Goal: Information Seeking & Learning: Find specific fact

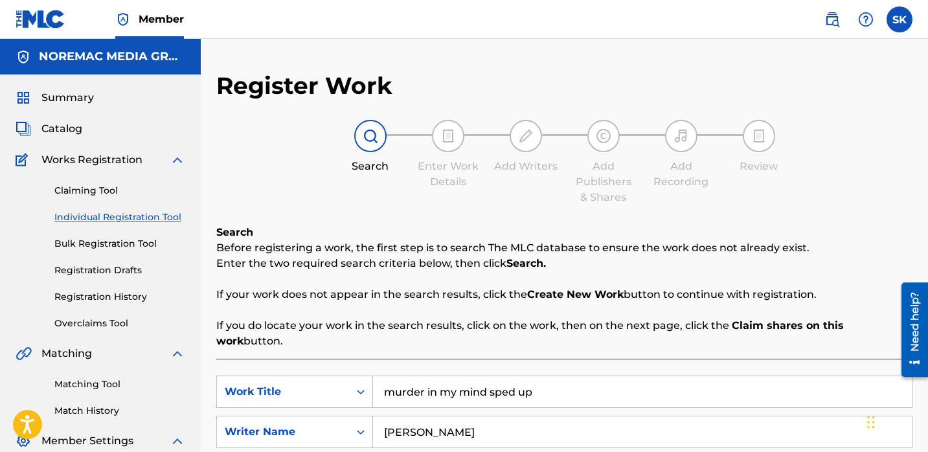
click at [67, 98] on span "Summary" at bounding box center [67, 98] width 52 height 16
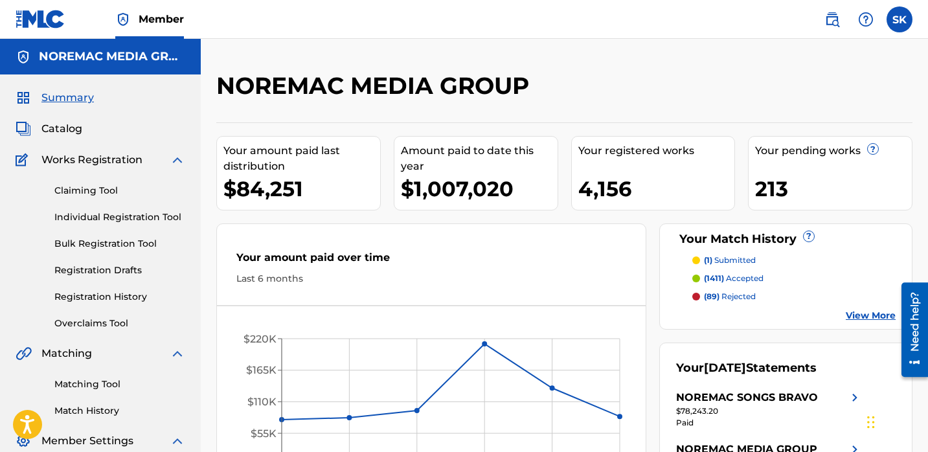
click at [80, 133] on span "Catalog" at bounding box center [61, 129] width 41 height 16
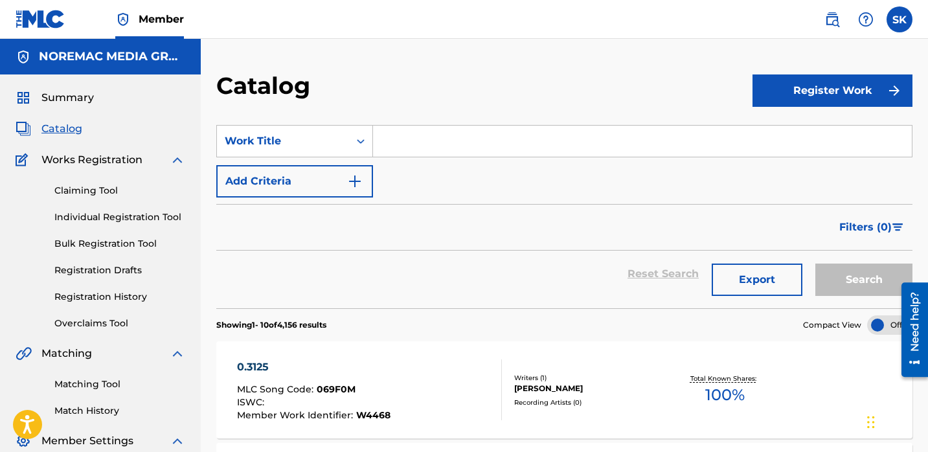
click at [414, 147] on input "Search Form" at bounding box center [642, 141] width 539 height 31
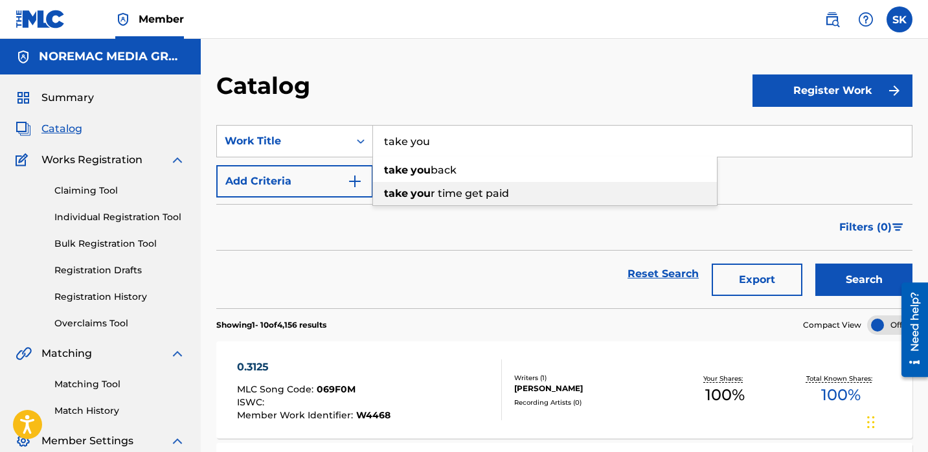
click at [420, 203] on div "take you r time get paid" at bounding box center [545, 193] width 344 height 23
click at [816, 264] on button "Search" at bounding box center [864, 280] width 97 height 32
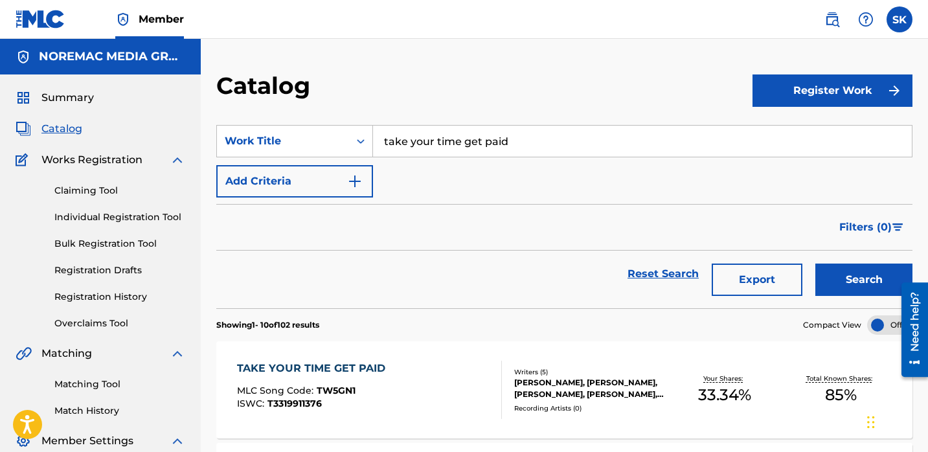
click at [429, 139] on input "take your time get paid" at bounding box center [642, 141] width 539 height 31
click at [816, 264] on button "Search" at bounding box center [864, 280] width 97 height 32
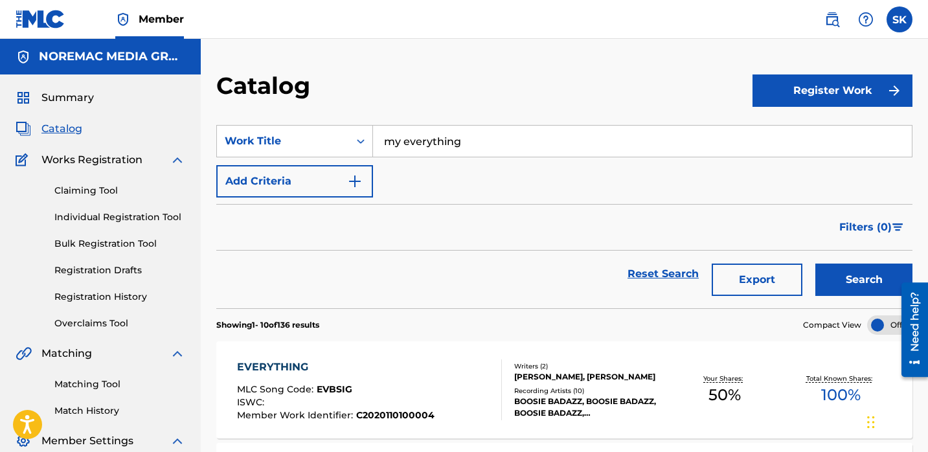
click at [440, 148] on input "my everything" at bounding box center [642, 141] width 539 height 31
click at [440, 147] on input "my everything" at bounding box center [642, 141] width 539 height 31
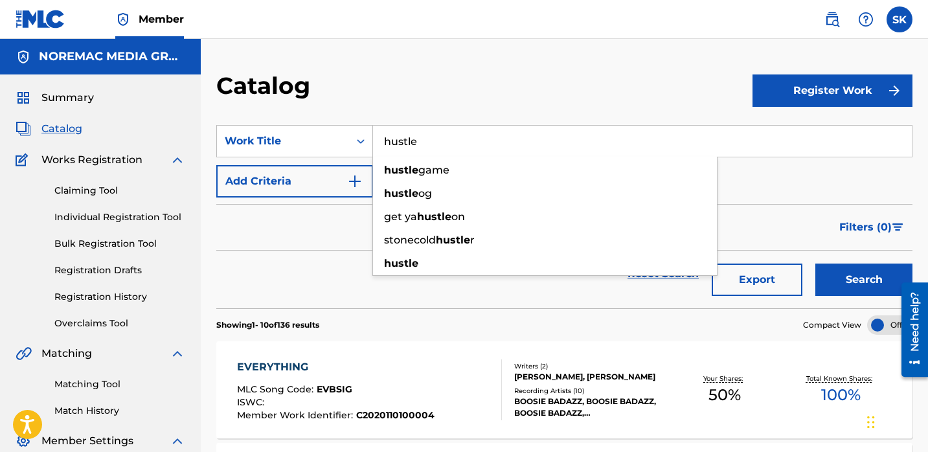
click at [816, 264] on button "Search" at bounding box center [864, 280] width 97 height 32
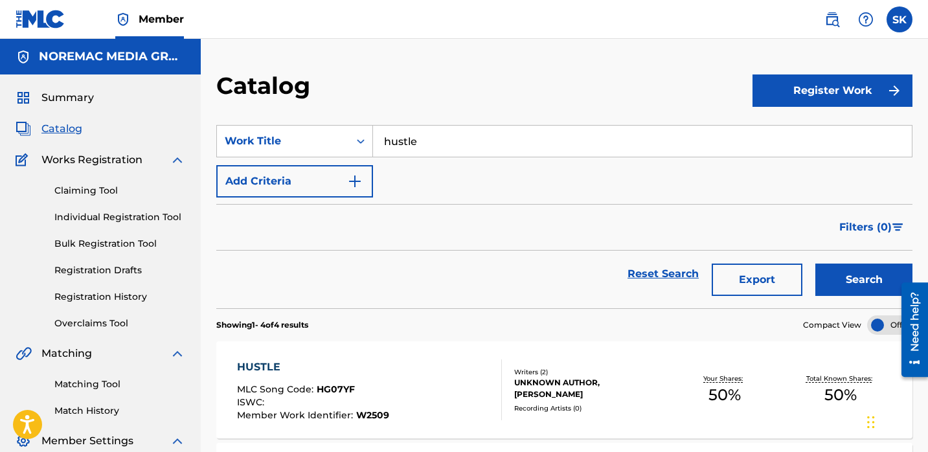
click at [442, 141] on input "hustle" at bounding box center [642, 141] width 539 height 31
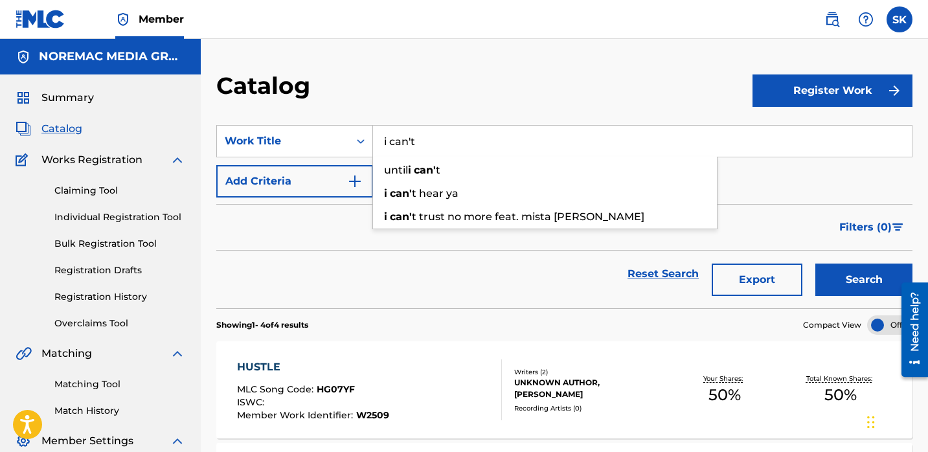
click at [816, 264] on button "Search" at bounding box center [864, 280] width 97 height 32
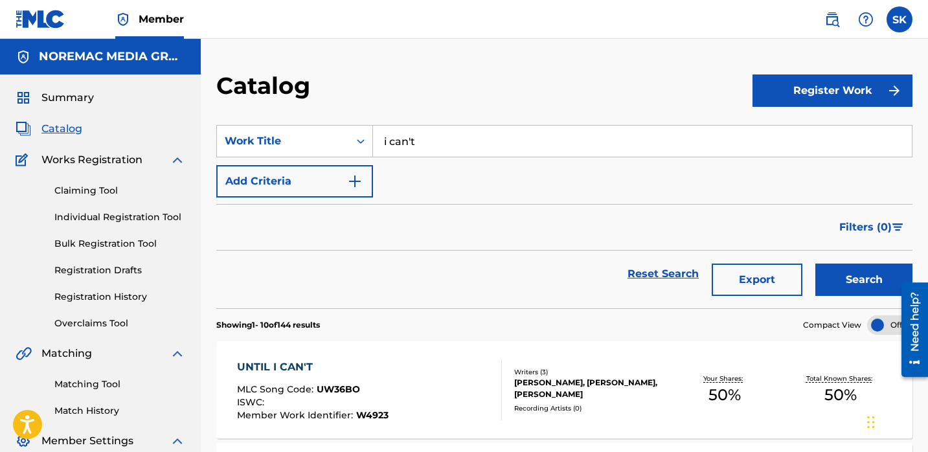
click at [471, 107] on div "Catalog" at bounding box center [484, 90] width 536 height 38
click at [458, 150] on input "i can't" at bounding box center [642, 141] width 539 height 31
type input "die 4 me"
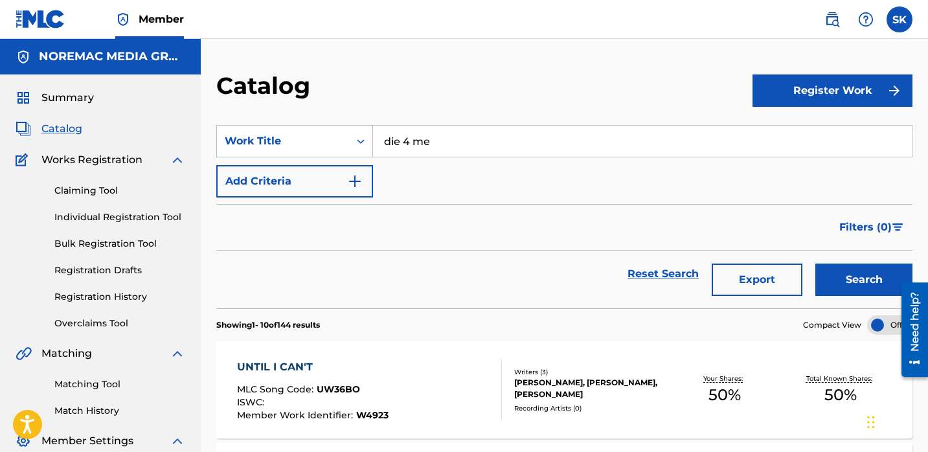
click at [816, 264] on button "Search" at bounding box center [864, 280] width 97 height 32
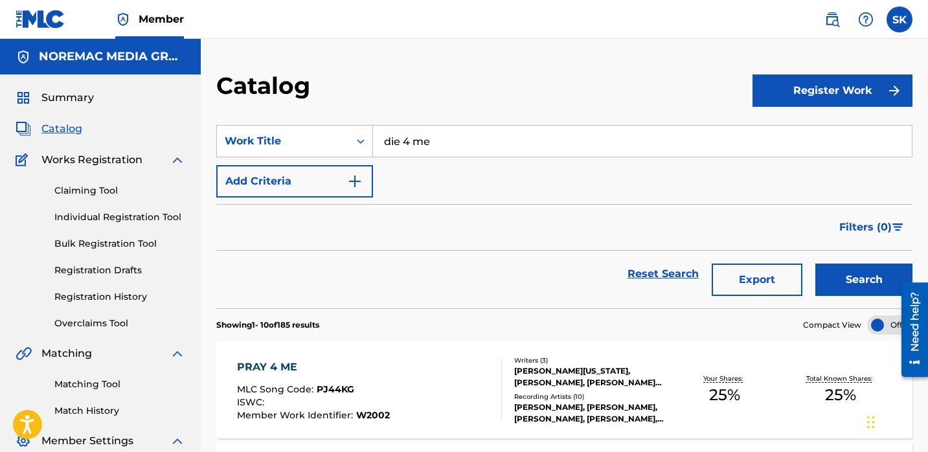
click at [454, 141] on input "die 4 me" at bounding box center [642, 141] width 539 height 31
